Goal: Transaction & Acquisition: Purchase product/service

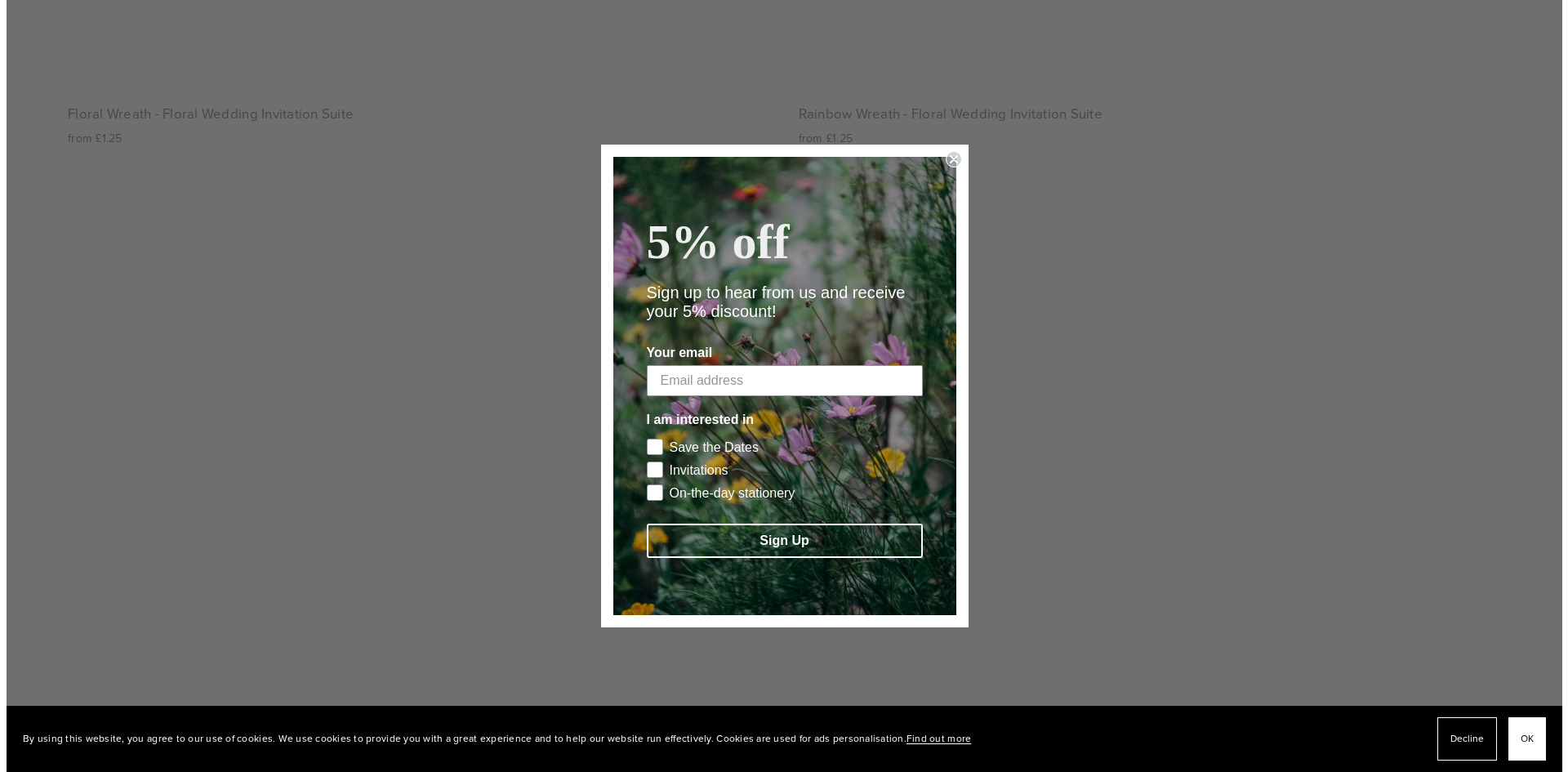
scroll to position [5924, 0]
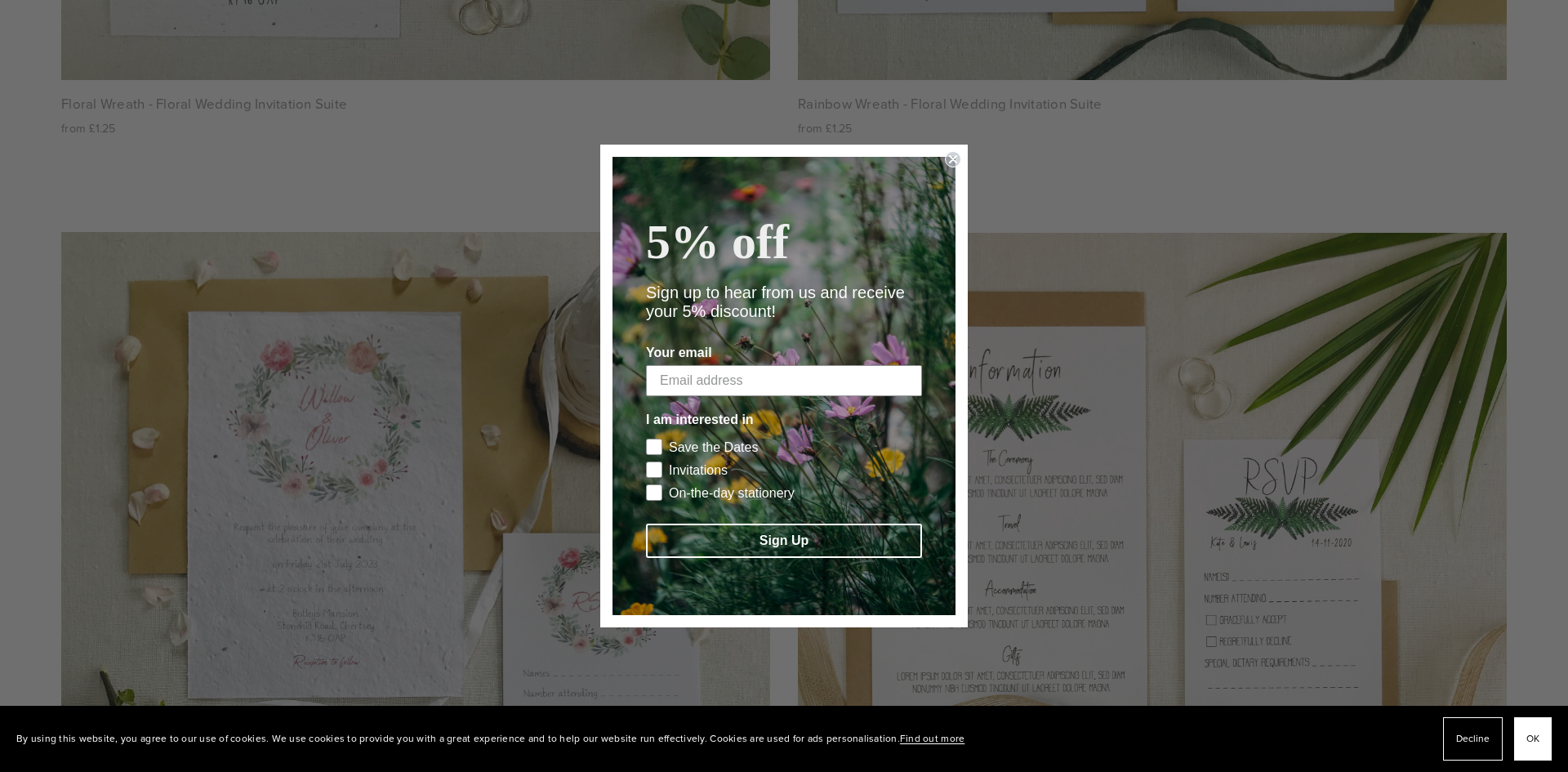
click at [949, 152] on circle "Close dialog" at bounding box center [954, 159] width 15 height 15
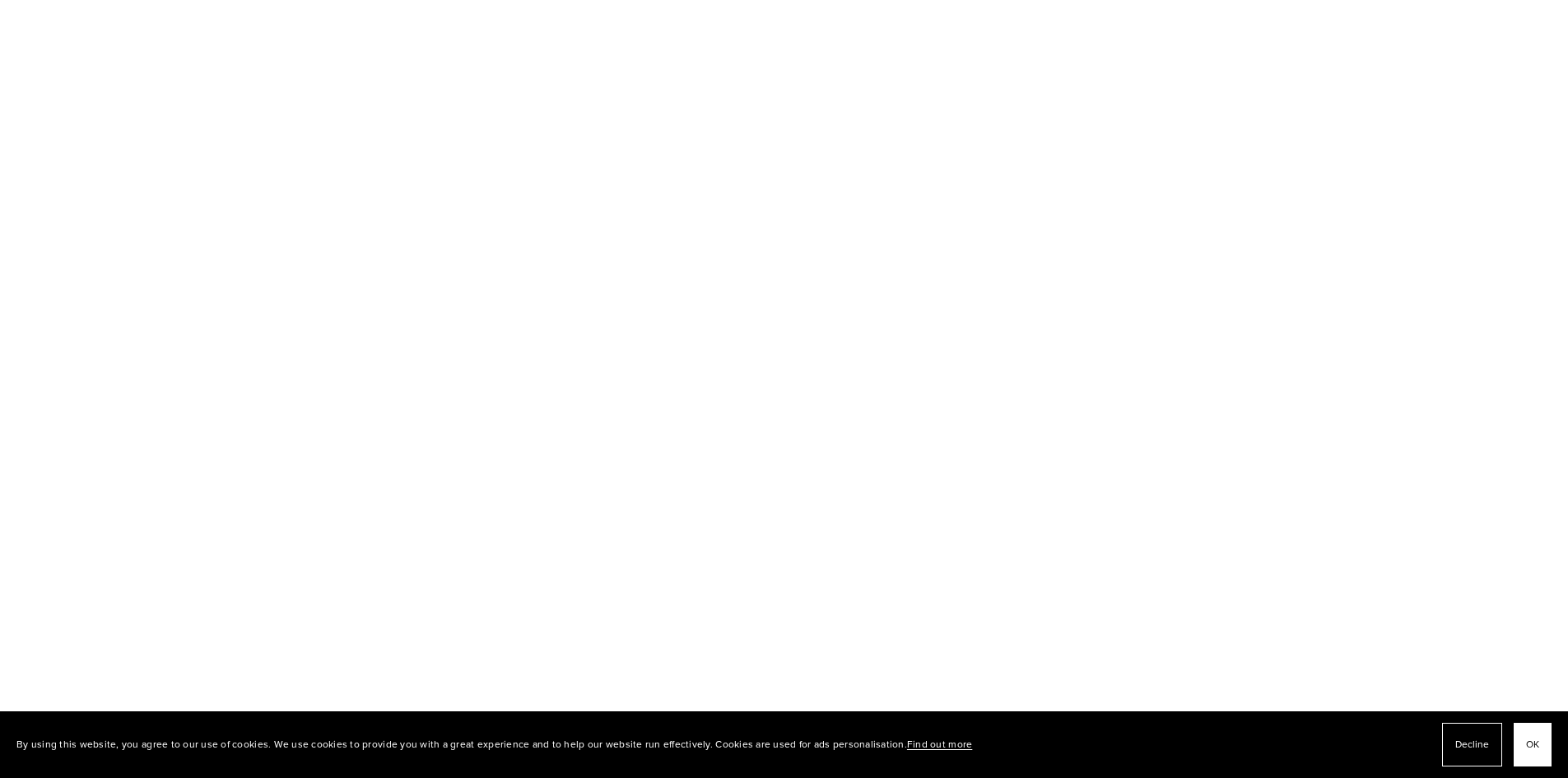
scroll to position [1879, 0]
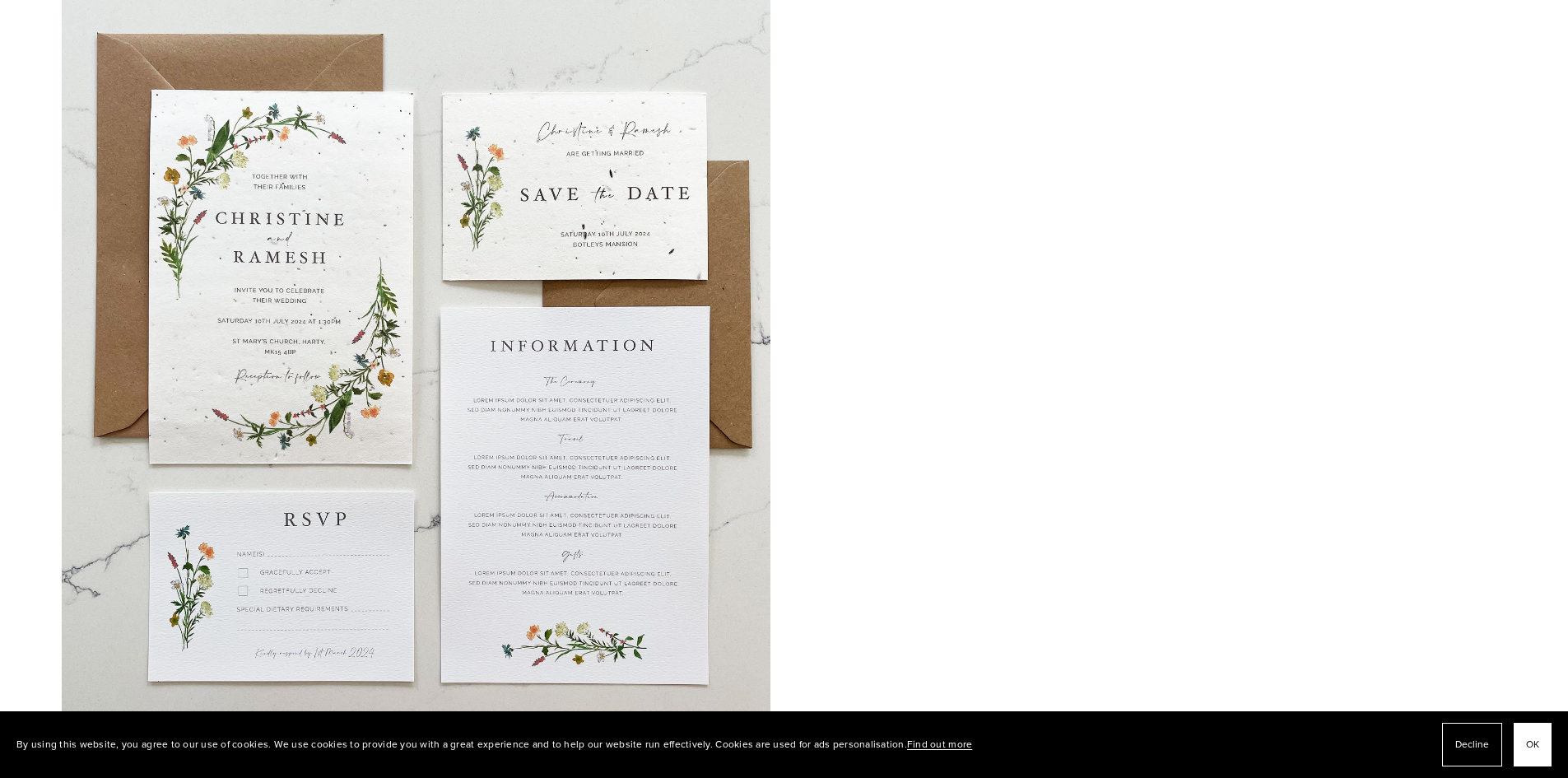
scroll to position [1857, 0]
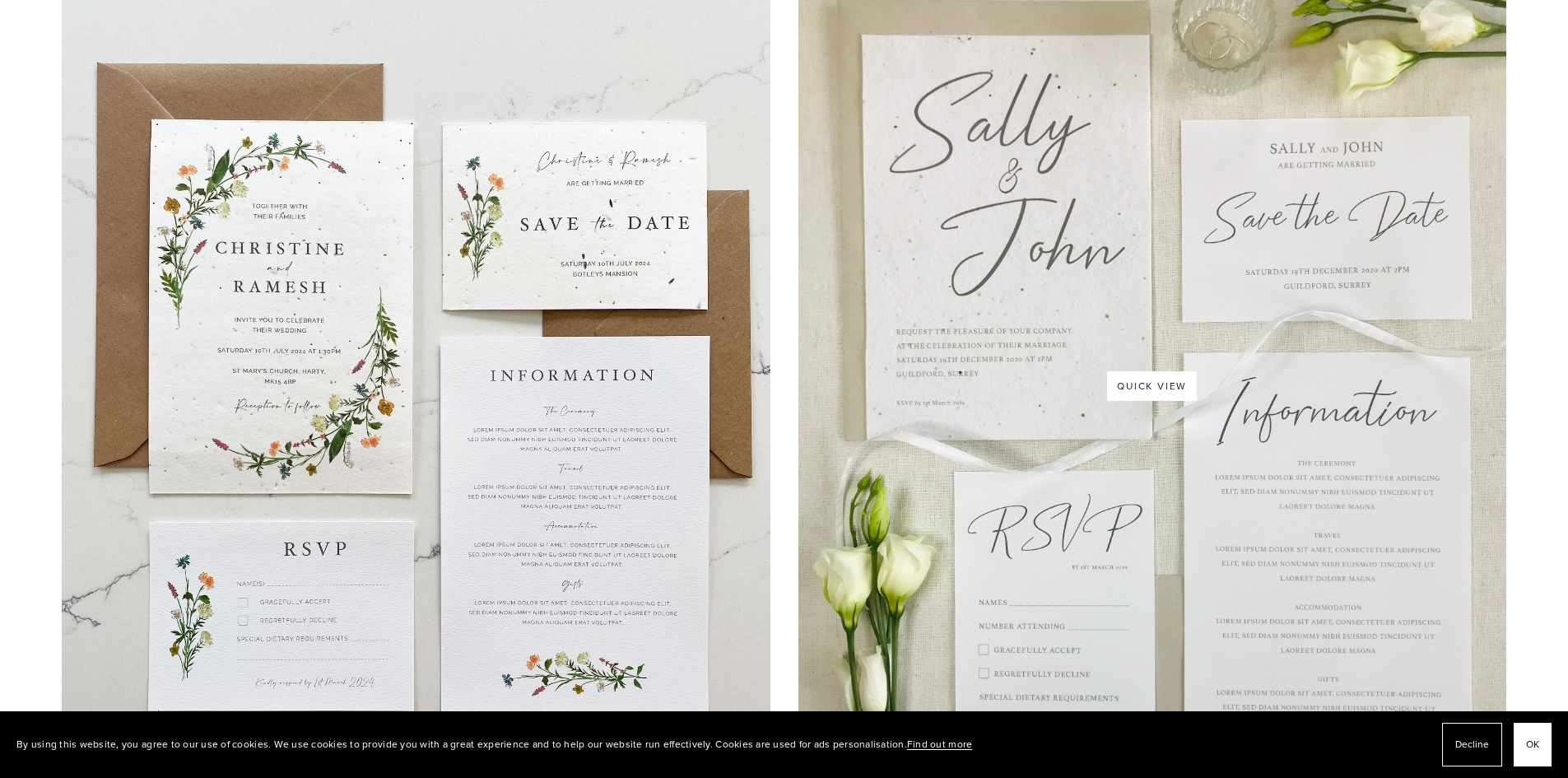
click at [1011, 178] on img at bounding box center [1152, 385] width 708 height 944
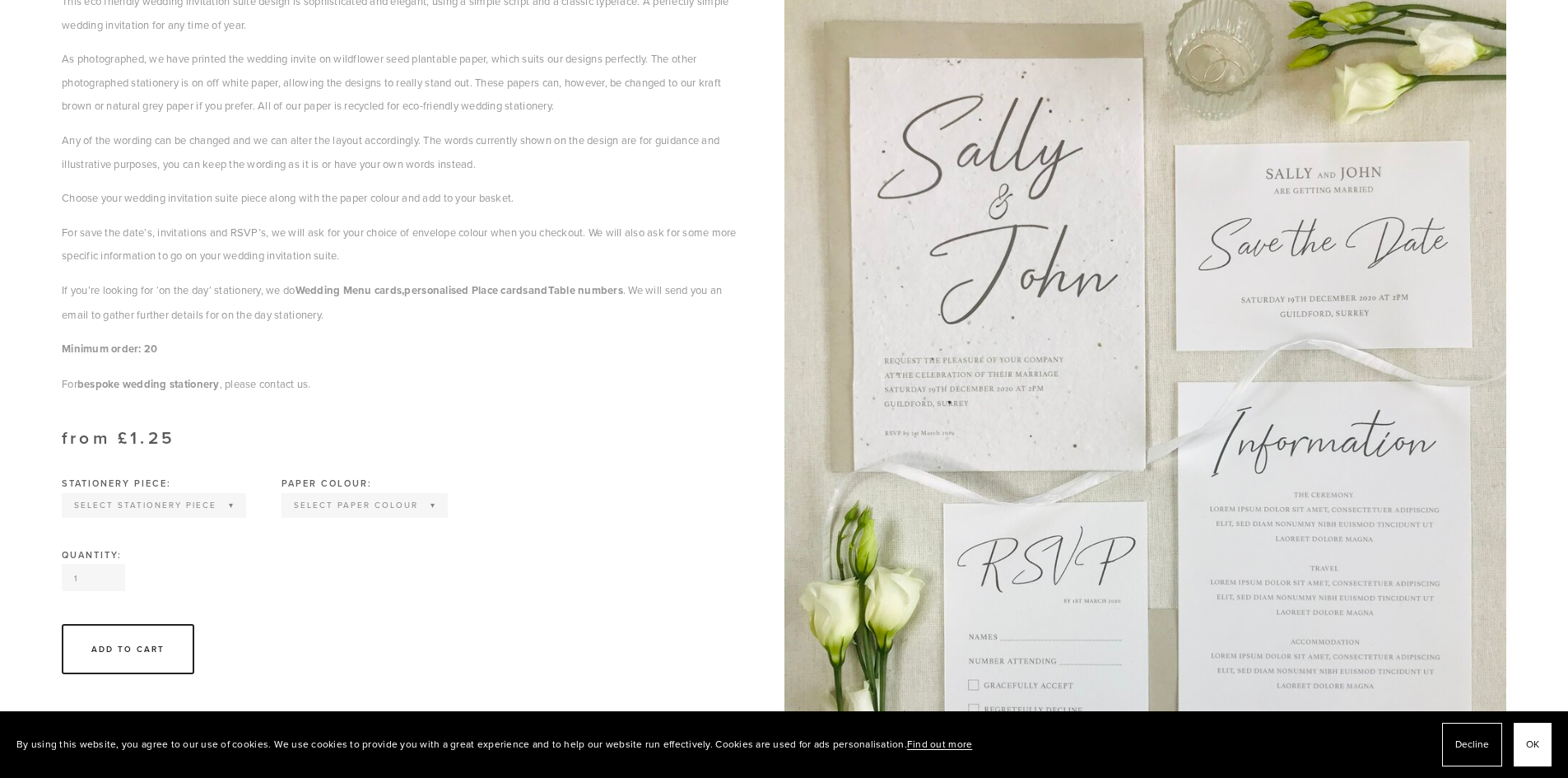
scroll to position [340, 0]
click at [958, 299] on img at bounding box center [1146, 418] width 723 height 964
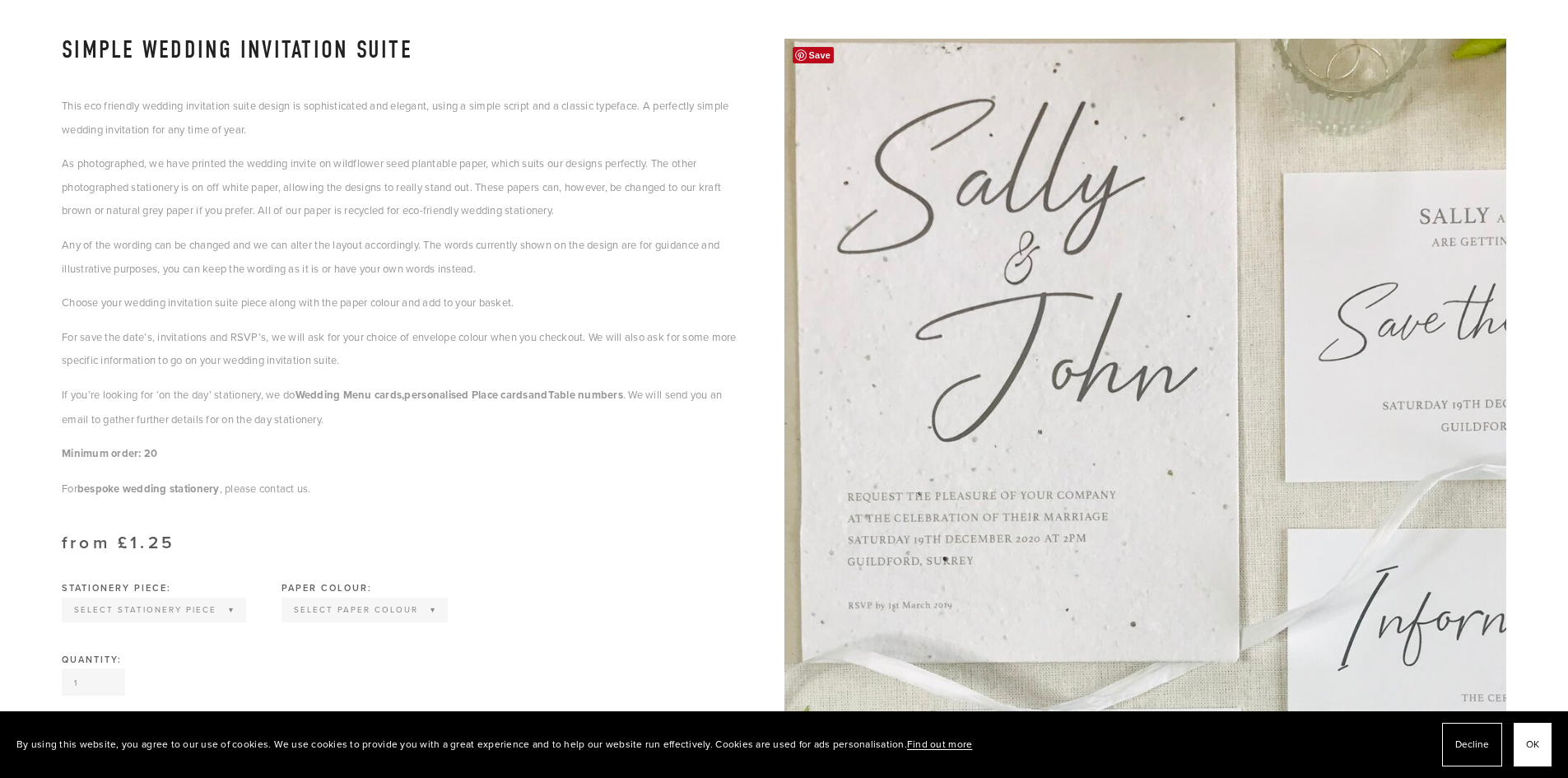
scroll to position [236, 0]
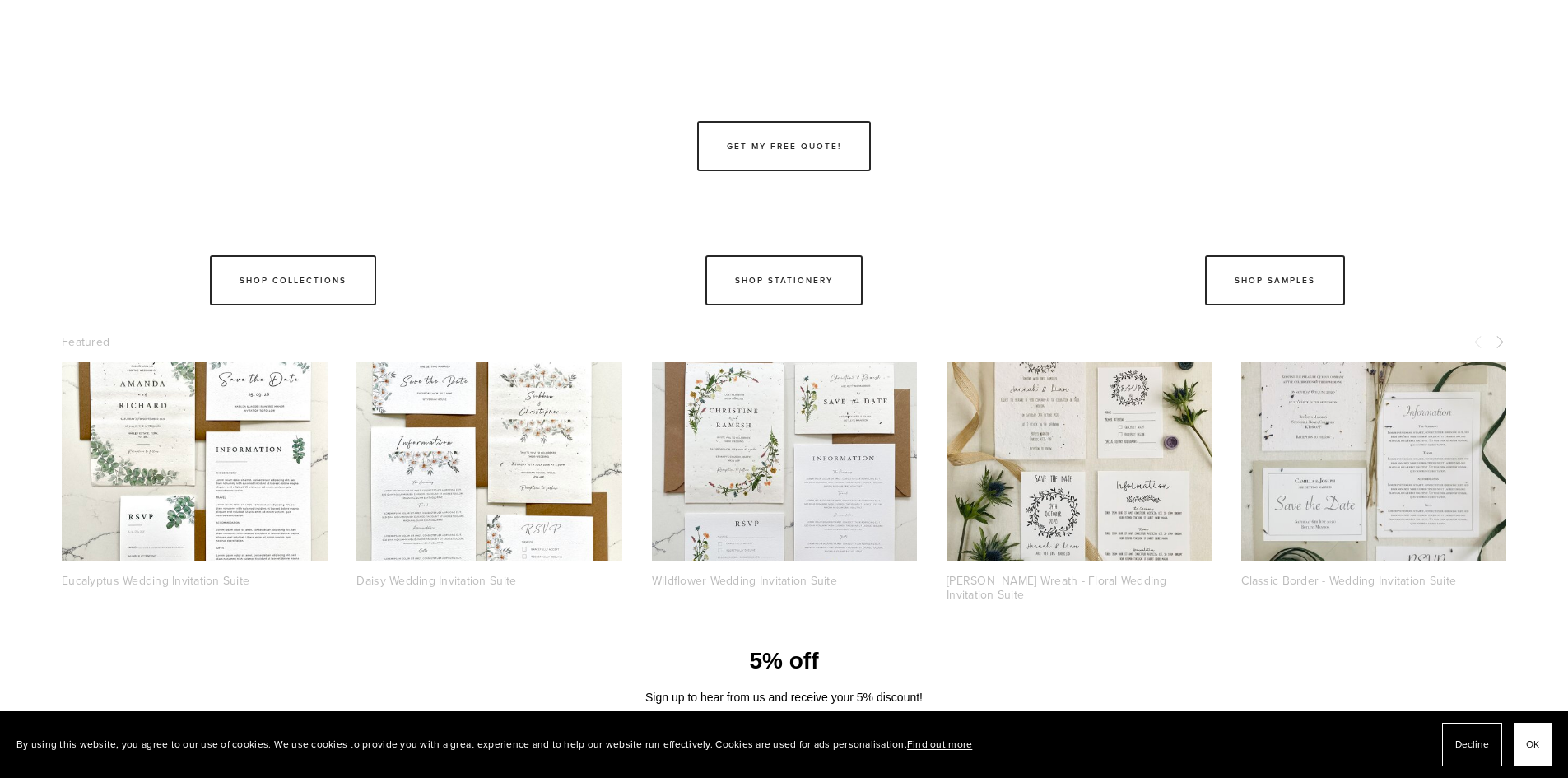
scroll to position [10551, 0]
click at [1298, 284] on link "Shop Samples" at bounding box center [1274, 280] width 140 height 50
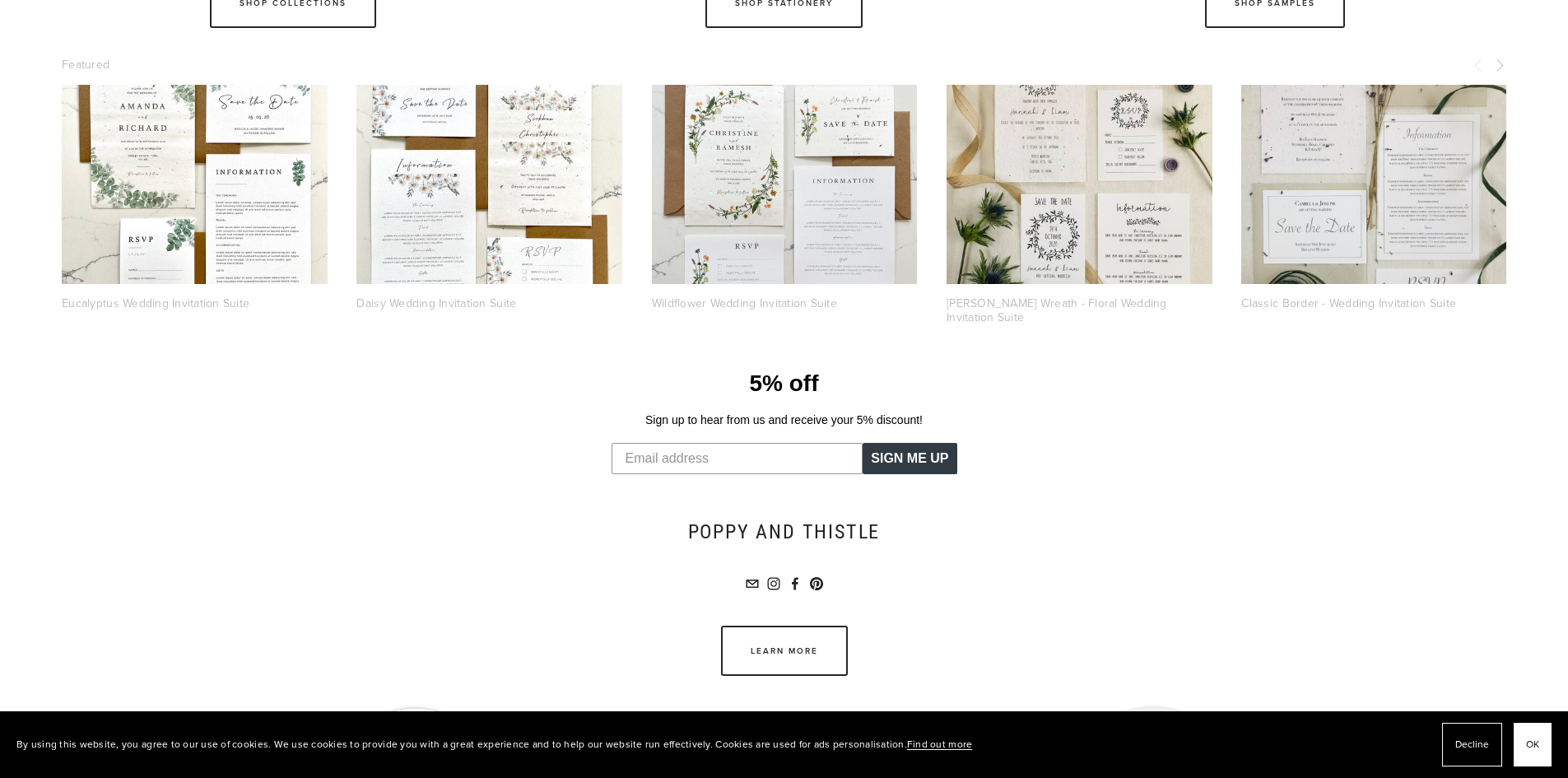
scroll to position [3996, 0]
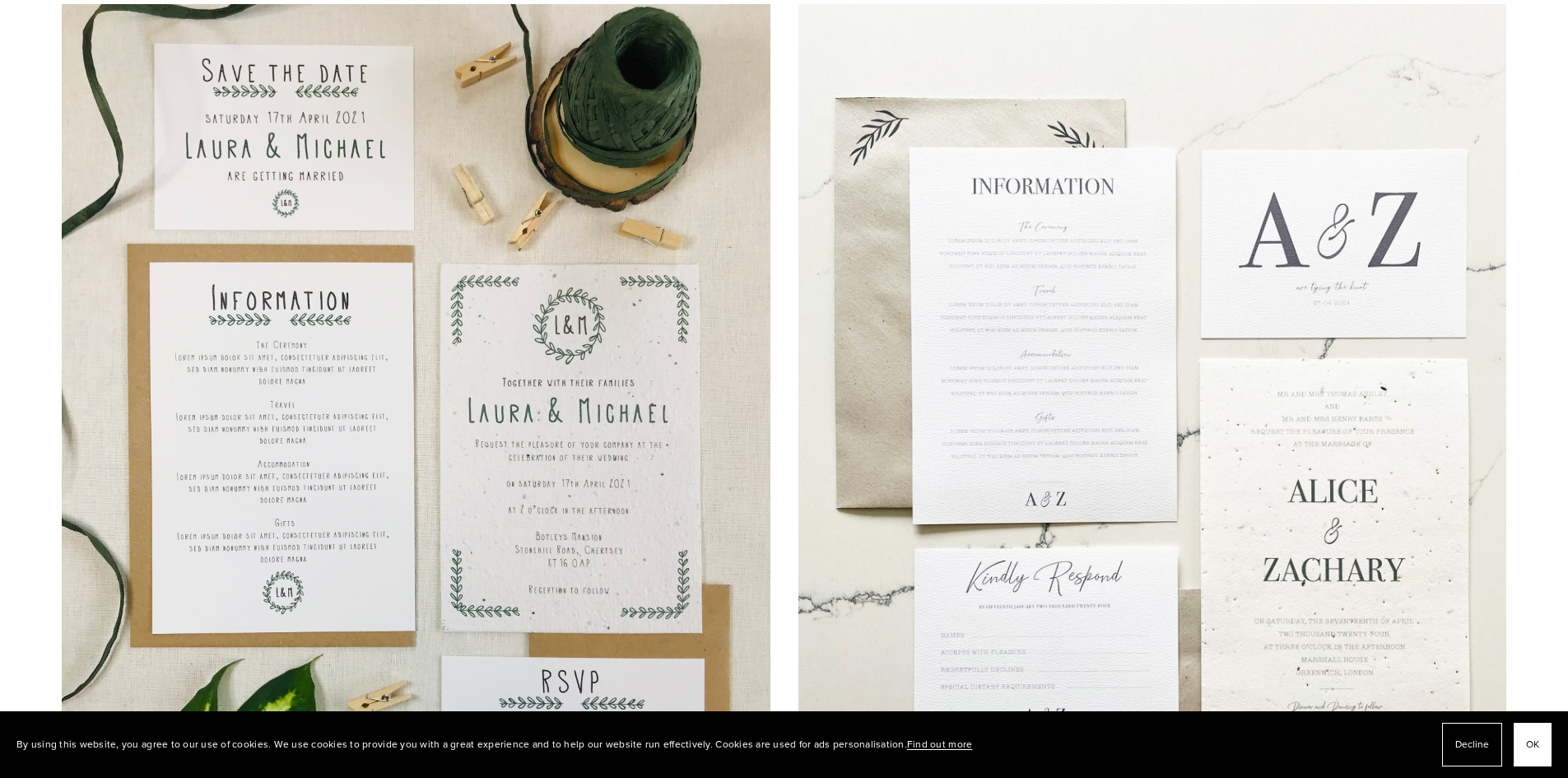
scroll to position [10551, 0]
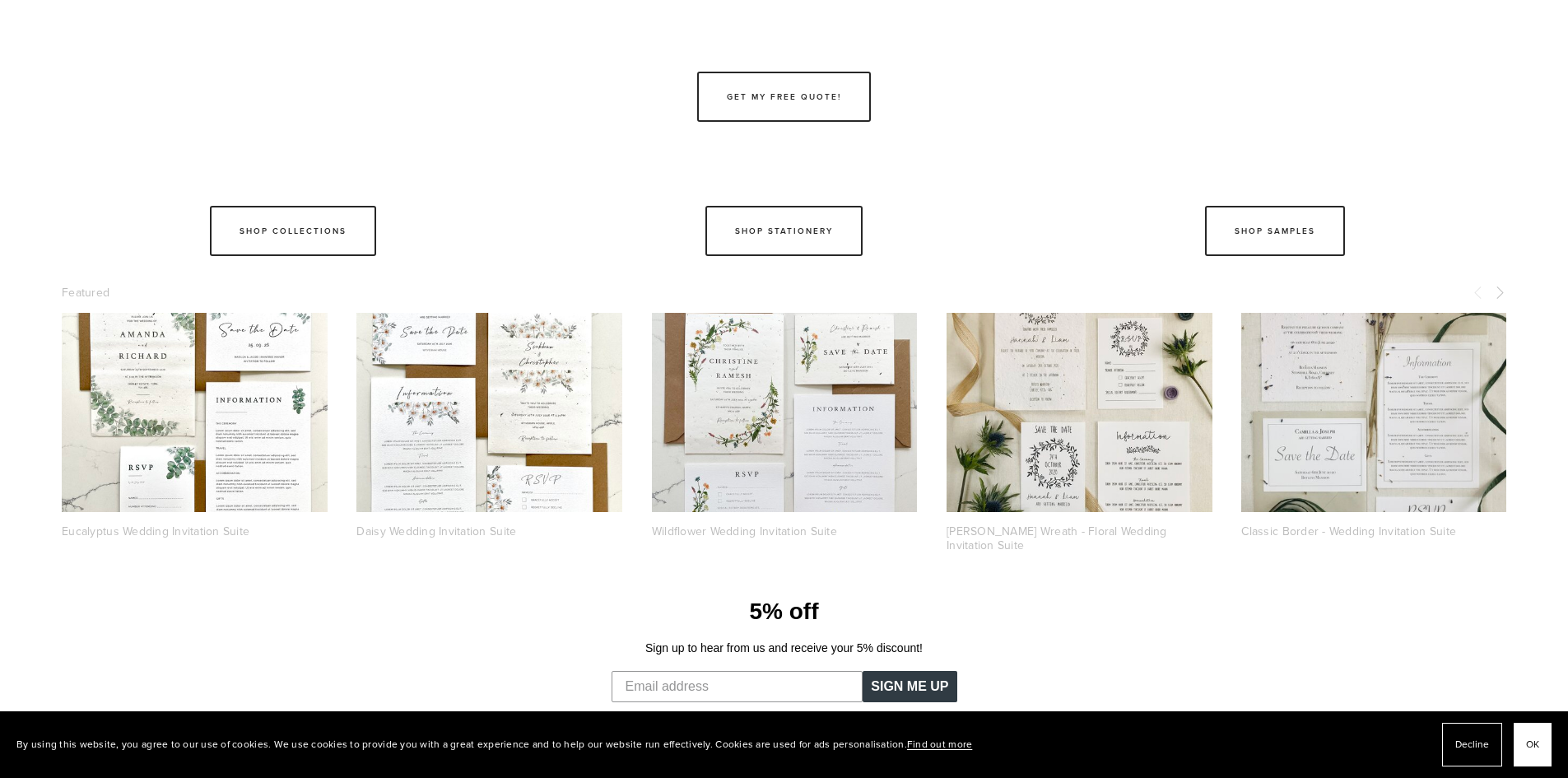
scroll to position [10600, 0]
click at [1311, 237] on link "Shop Samples" at bounding box center [1274, 230] width 140 height 50
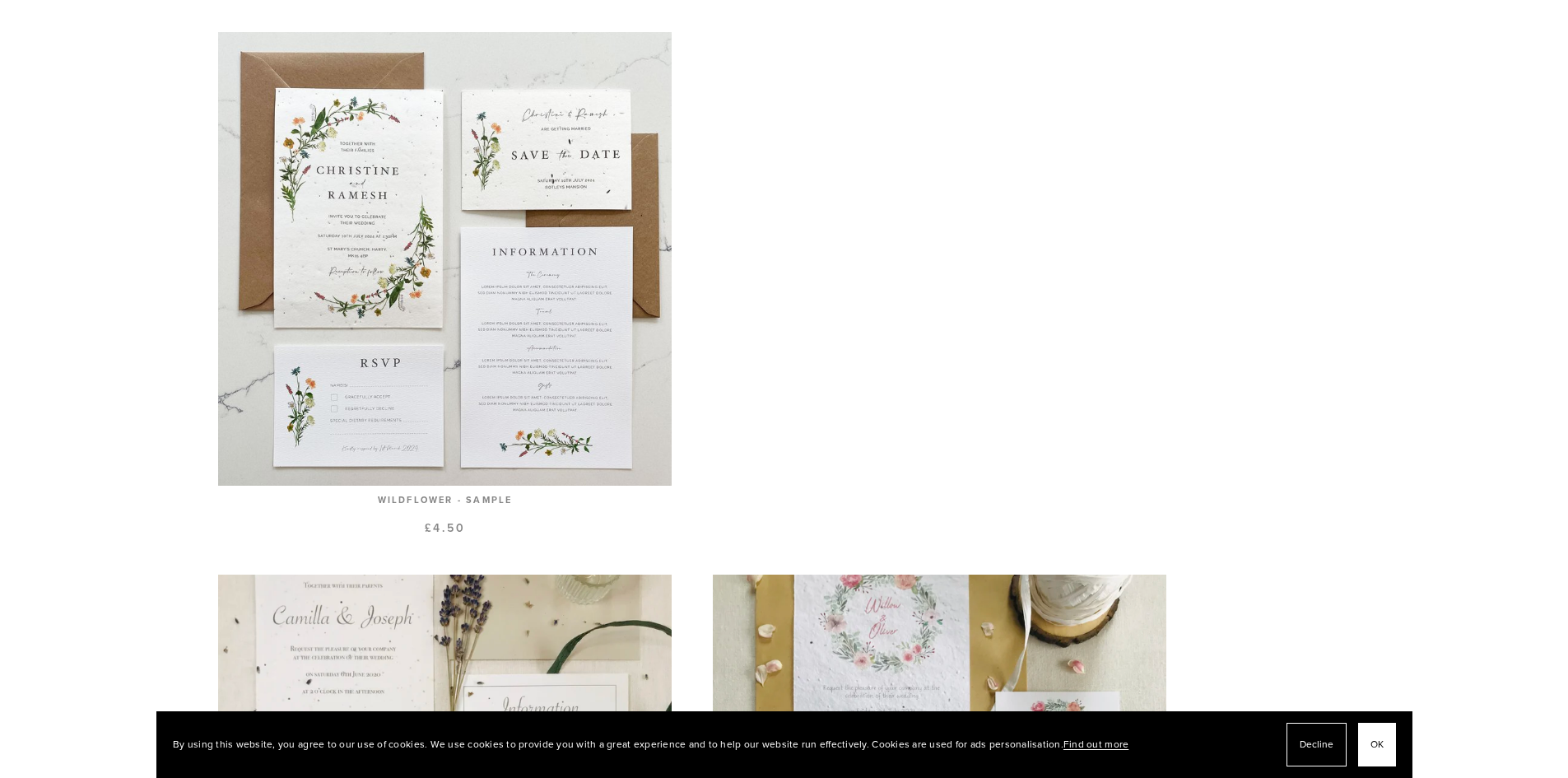
scroll to position [1021, 0]
